Goal: Information Seeking & Learning: Learn about a topic

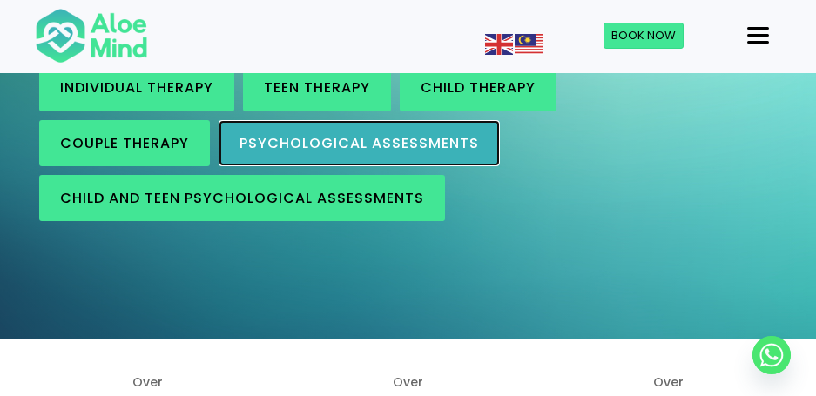
click at [398, 136] on span "Psychological assessments" at bounding box center [358, 143] width 239 height 20
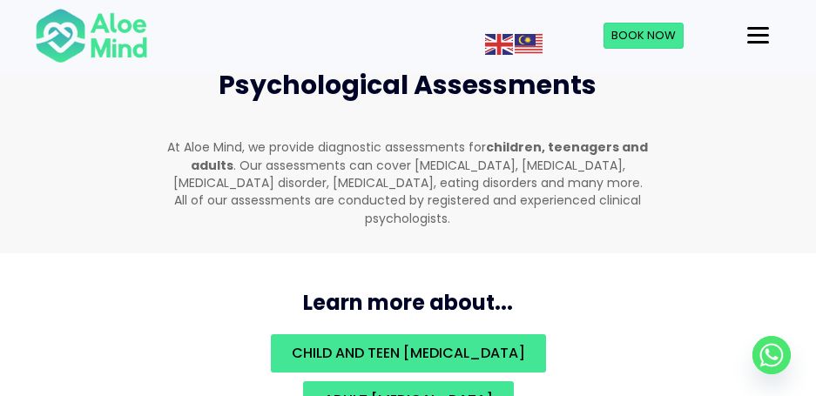
scroll to position [3871, 0]
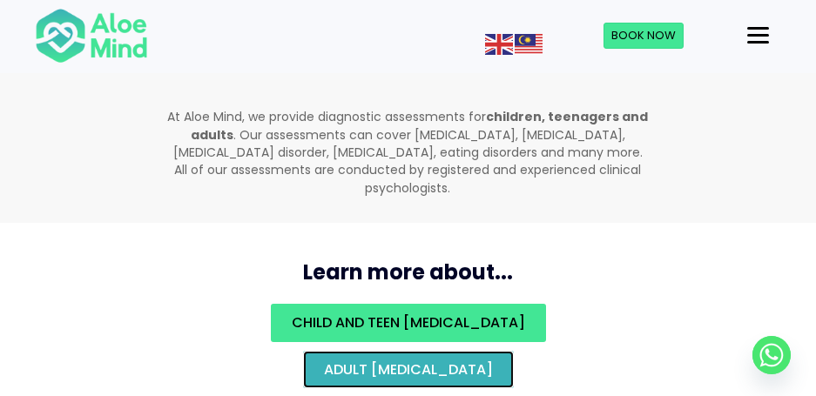
click at [374, 360] on span "Adult [MEDICAL_DATA]" at bounding box center [408, 370] width 169 height 20
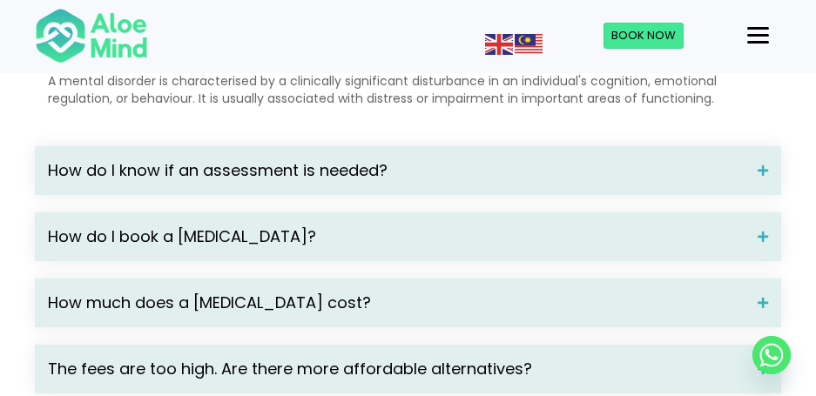
scroll to position [2264, 0]
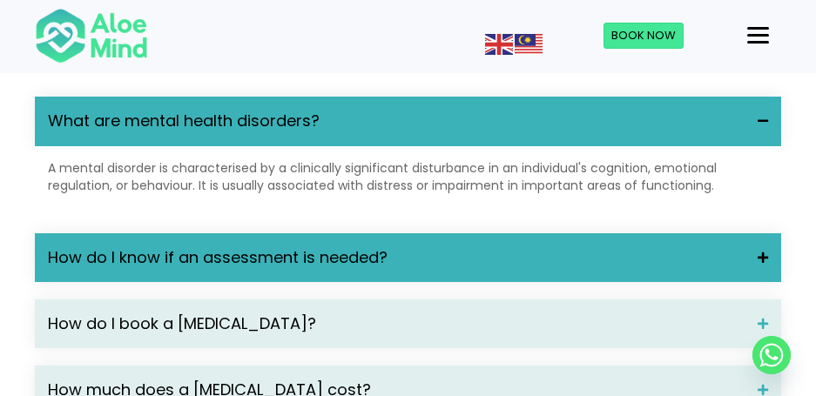
click at [446, 269] on span "How do I know if an assessment is needed?" at bounding box center [396, 257] width 697 height 23
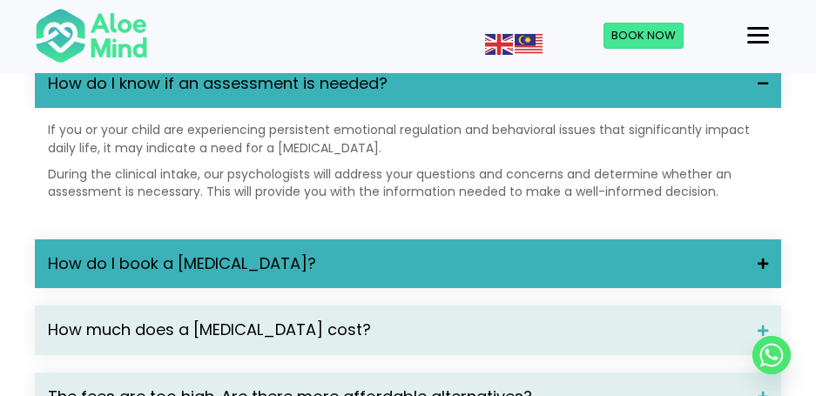
scroll to position [2525, 0]
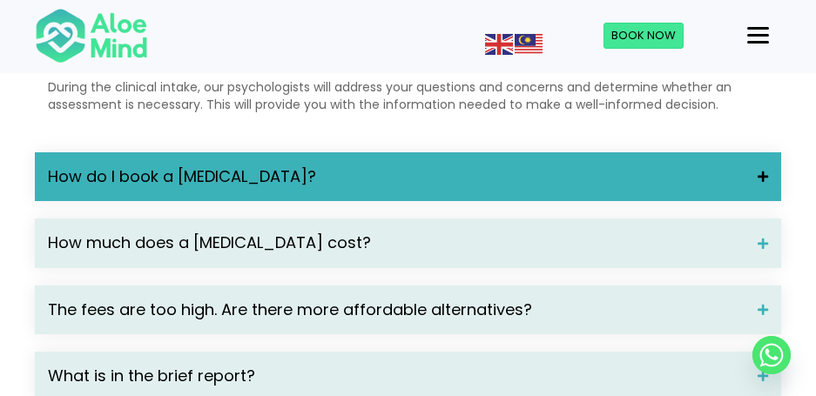
click at [448, 254] on span "How much does a psychological assessment cost?" at bounding box center [396, 243] width 697 height 23
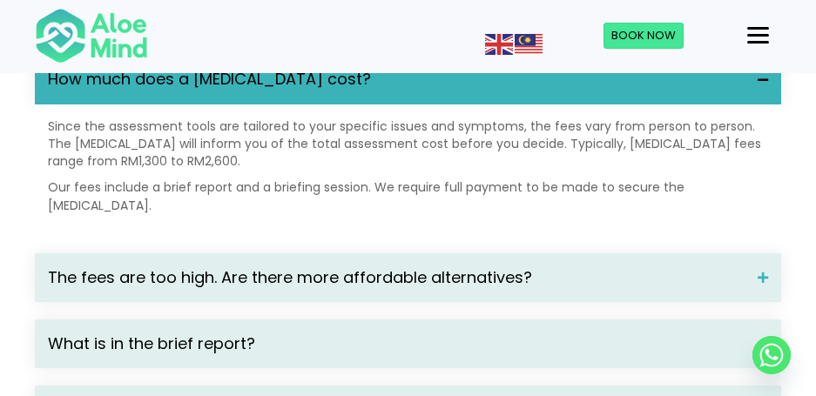
scroll to position [2700, 0]
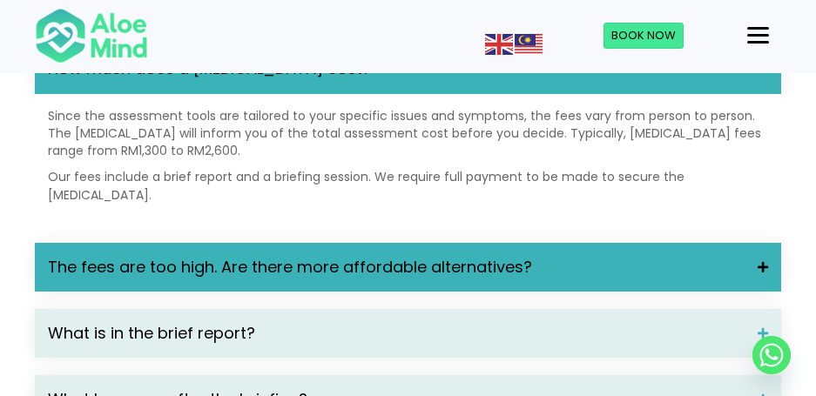
click at [448, 279] on span "The fees are too high. Are there more affordable alternatives?" at bounding box center [396, 267] width 697 height 23
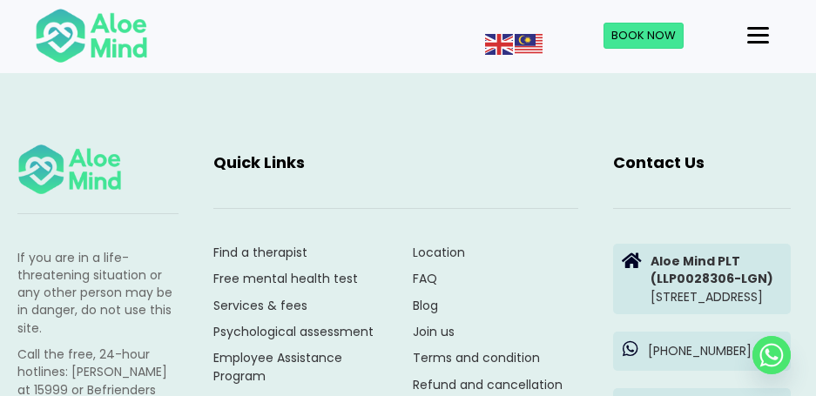
scroll to position [3309, 0]
